Goal: Transaction & Acquisition: Purchase product/service

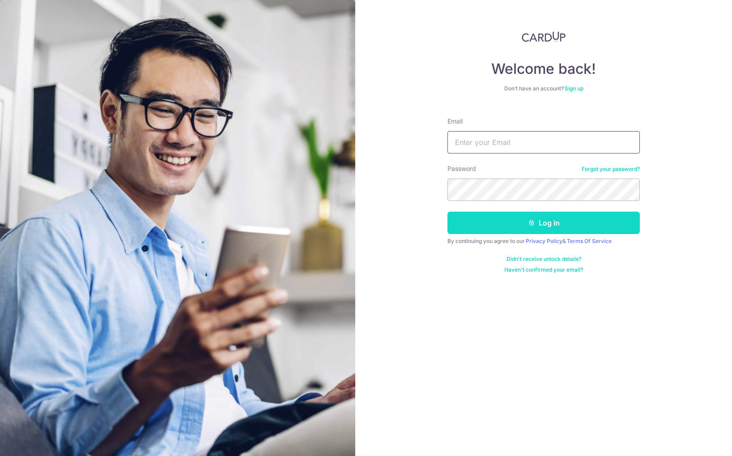
type input "[EMAIL_ADDRESS][DOMAIN_NAME]"
click at [512, 227] on button "Log in" at bounding box center [544, 223] width 193 height 22
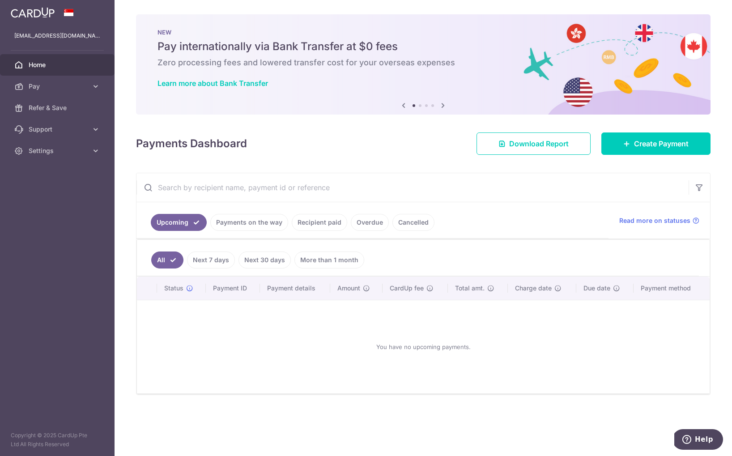
click at [315, 222] on link "Recipient paid" at bounding box center [320, 222] width 56 height 17
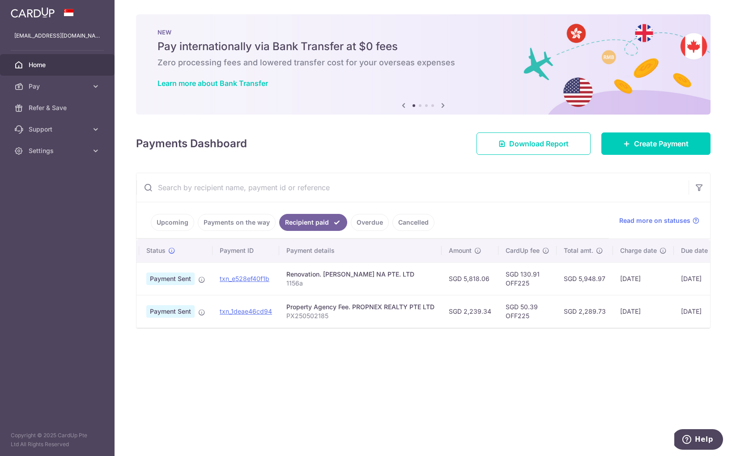
scroll to position [0, 17]
click at [653, 150] on link "Create Payment" at bounding box center [656, 144] width 109 height 22
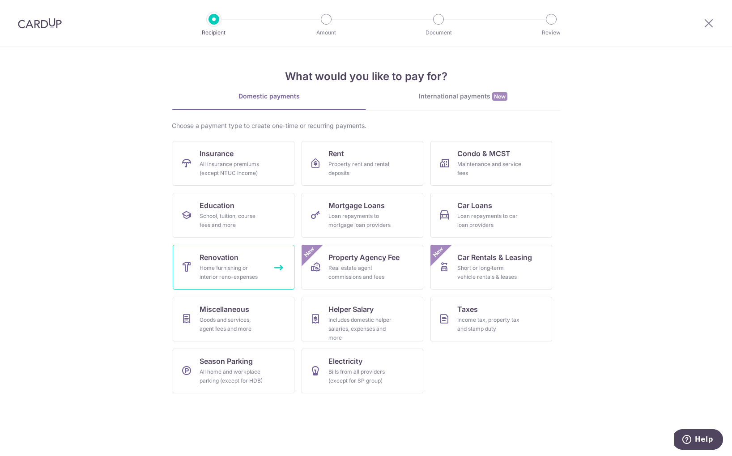
click at [242, 274] on div "Home furnishing or interior reno-expenses" at bounding box center [232, 273] width 64 height 18
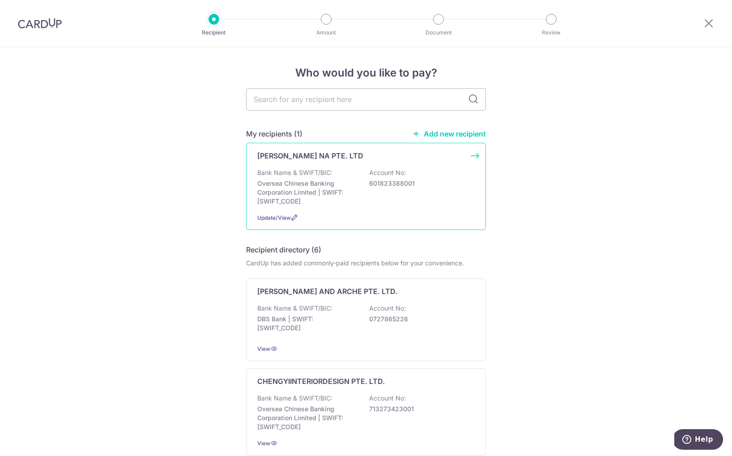
click at [360, 172] on div "Bank Name & SWIFT/BIC: Oversea Chinese Banking Corporation Limited | SWIFT: OCB…" at bounding box center [366, 187] width 218 height 38
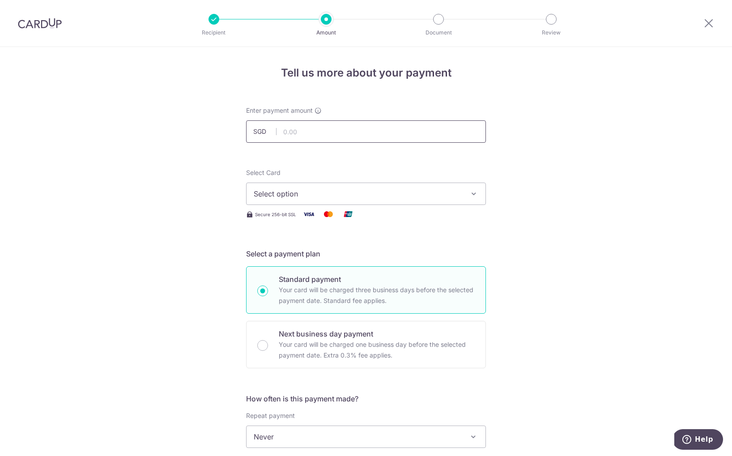
click at [367, 130] on input "text" at bounding box center [366, 131] width 240 height 22
click at [398, 195] on span "Select option" at bounding box center [358, 193] width 209 height 11
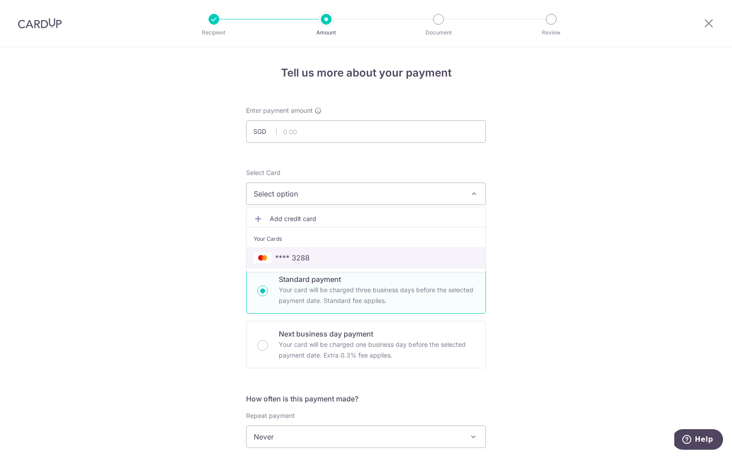
click at [350, 251] on link "**** 3288" at bounding box center [366, 257] width 239 height 21
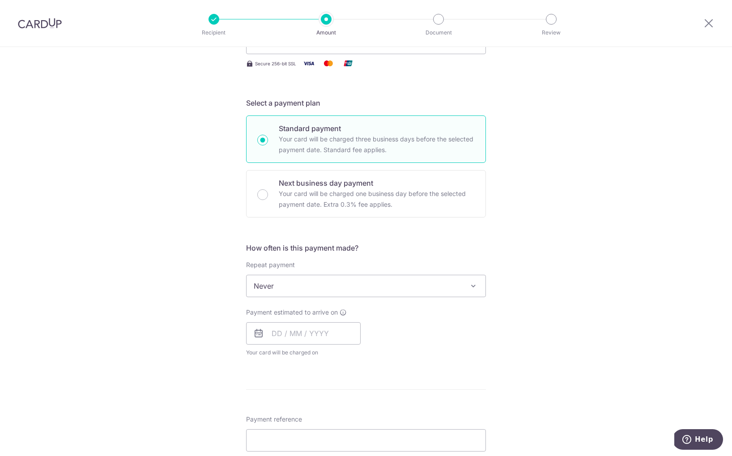
scroll to position [153, 0]
click at [291, 329] on input "text" at bounding box center [303, 331] width 115 height 22
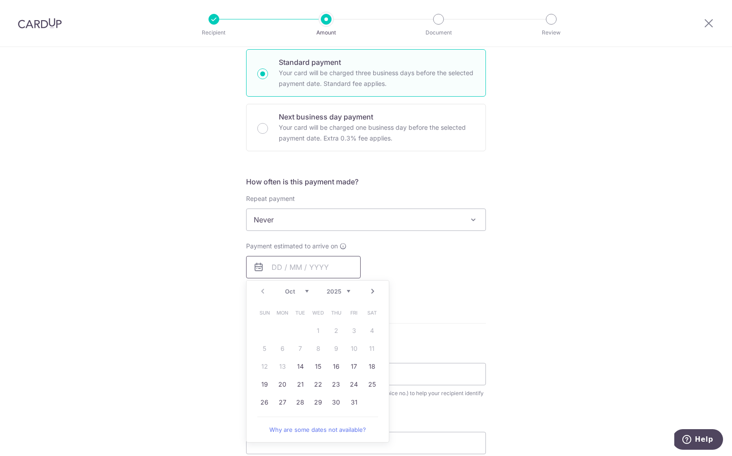
scroll to position [261, 0]
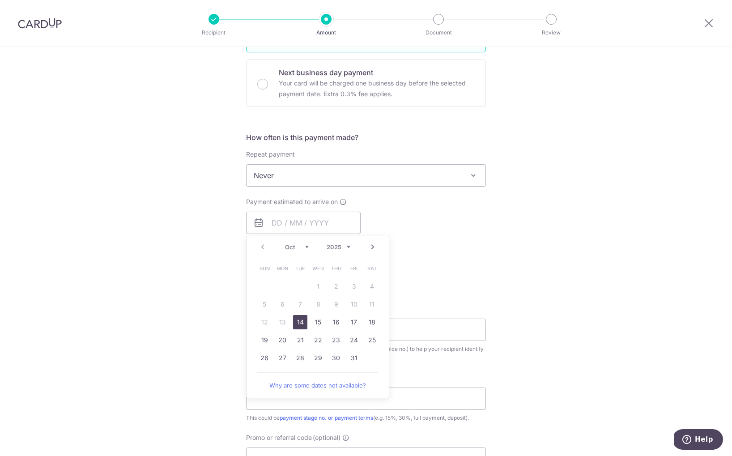
click at [299, 325] on link "14" at bounding box center [300, 322] width 14 height 14
type input "[DATE]"
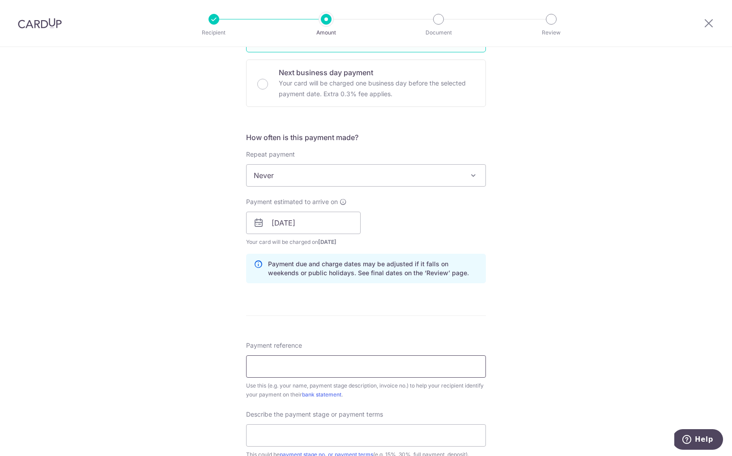
click at [317, 363] on input "Payment reference" at bounding box center [366, 366] width 240 height 22
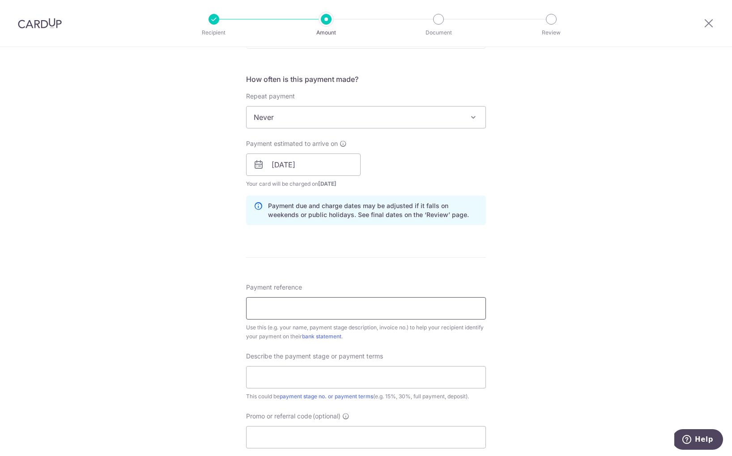
scroll to position [321, 0]
type input "1156b"
click at [315, 375] on input "text" at bounding box center [366, 375] width 240 height 22
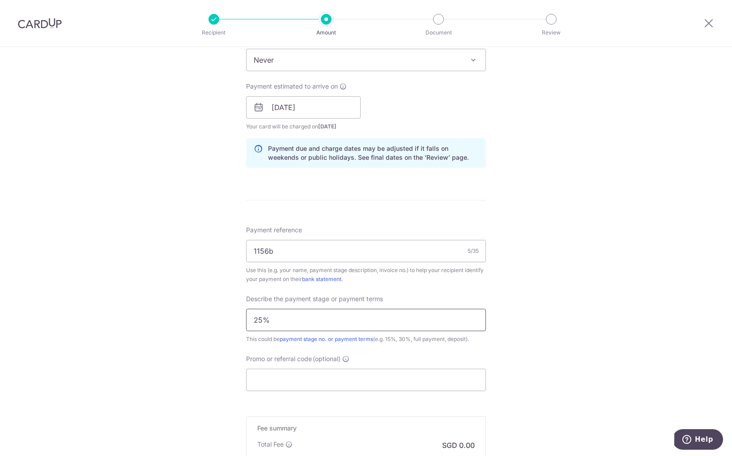
type input "25%"
click at [288, 373] on input "Promo or referral code (optional)" at bounding box center [366, 380] width 240 height 22
paste input "OFF225"
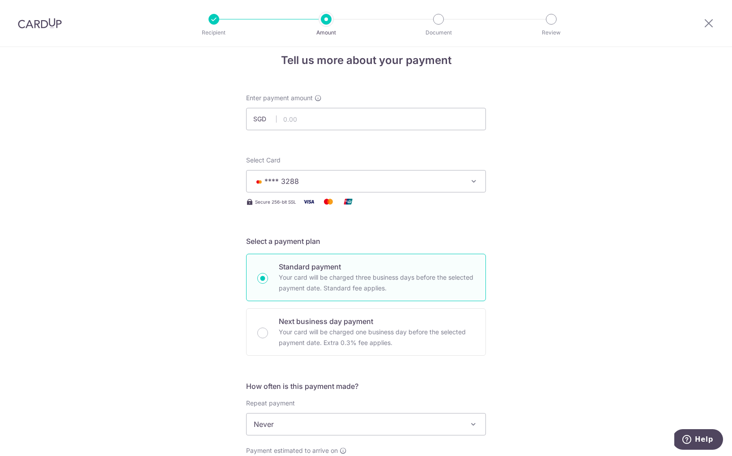
scroll to position [0, 0]
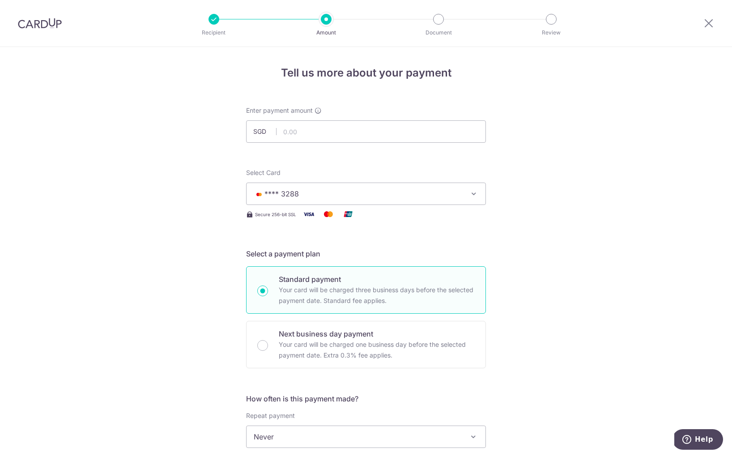
type input "OFF225"
click at [380, 133] on input "text" at bounding box center [366, 131] width 240 height 22
drag, startPoint x: 320, startPoint y: 131, endPoint x: 280, endPoint y: 131, distance: 40.3
click at [280, 131] on input "7,272.58" at bounding box center [366, 131] width 240 height 22
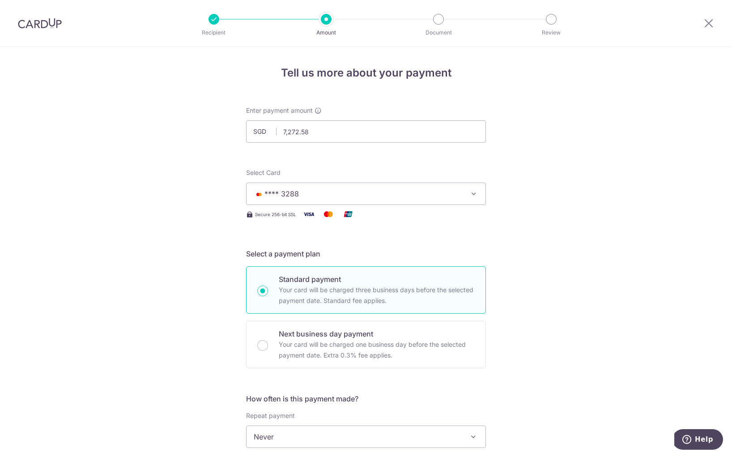
type input "7,272.58"
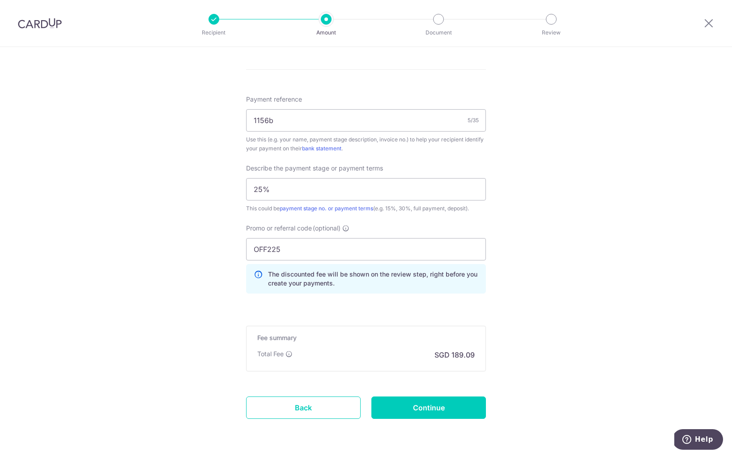
scroll to position [535, 0]
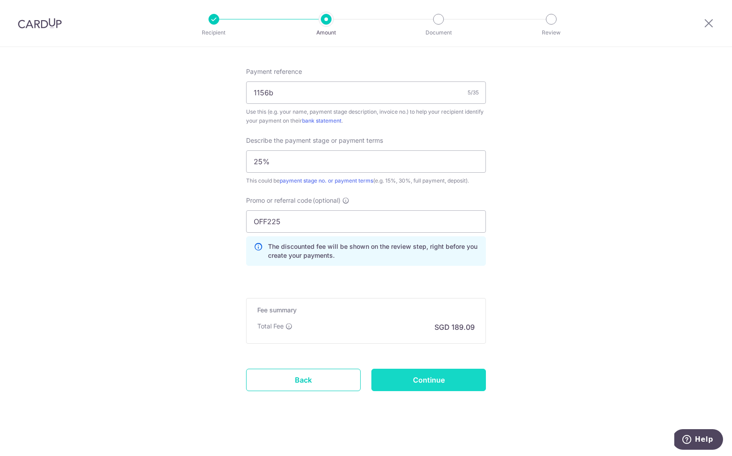
click at [427, 381] on input "Continue" at bounding box center [429, 380] width 115 height 22
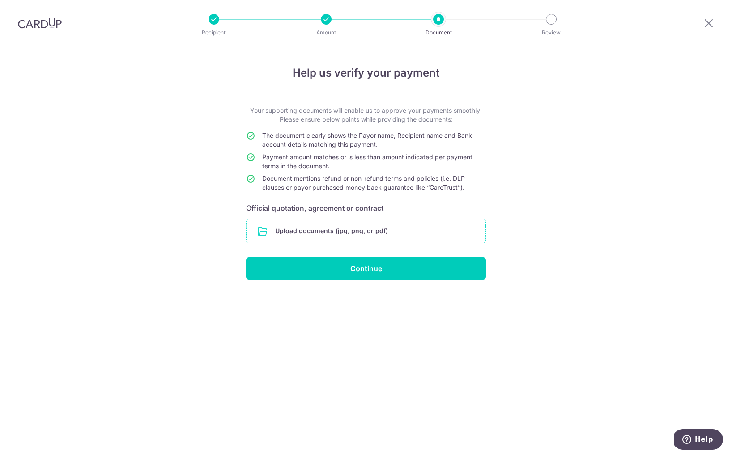
click at [412, 231] on input "file" at bounding box center [366, 230] width 239 height 23
click at [302, 227] on input "file" at bounding box center [366, 230] width 239 height 23
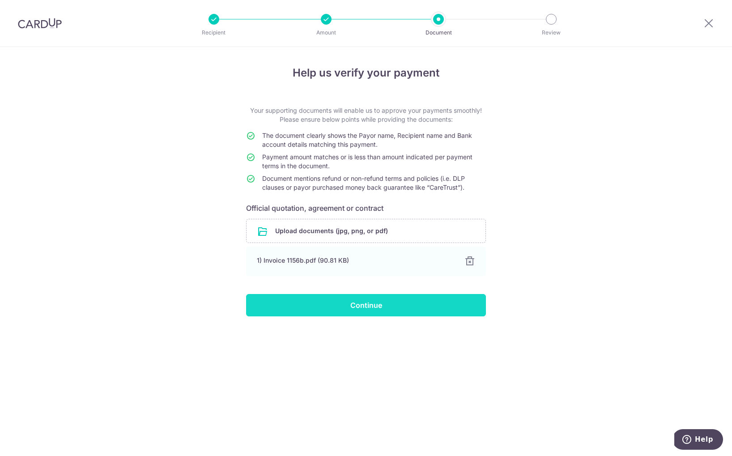
click at [352, 310] on input "Continue" at bounding box center [366, 305] width 240 height 22
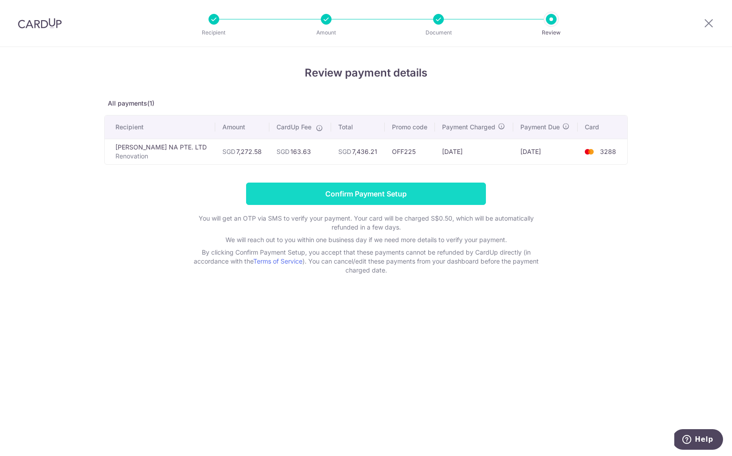
click at [401, 196] on input "Confirm Payment Setup" at bounding box center [366, 194] width 240 height 22
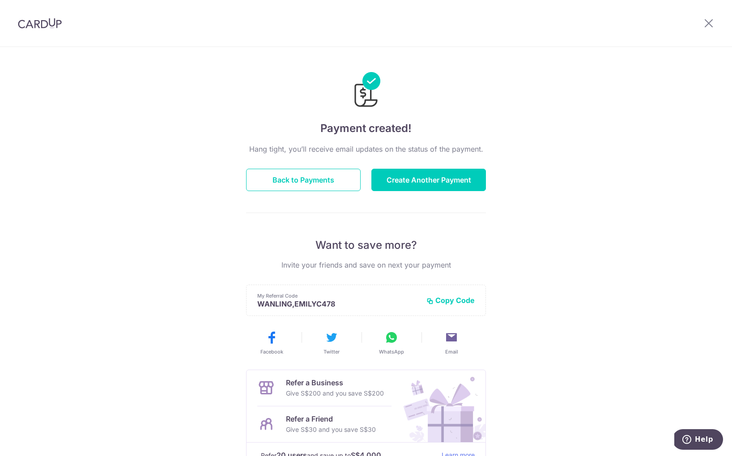
click at [34, 24] on img at bounding box center [40, 23] width 44 height 11
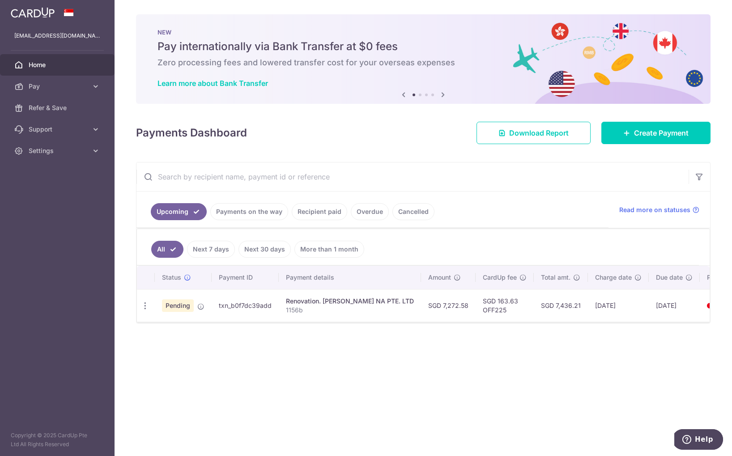
click at [466, 323] on div "× Pause Schedule Pause all future payments in this series Pause just this one p…" at bounding box center [424, 228] width 618 height 456
